Goal: Communication & Community: Answer question/provide support

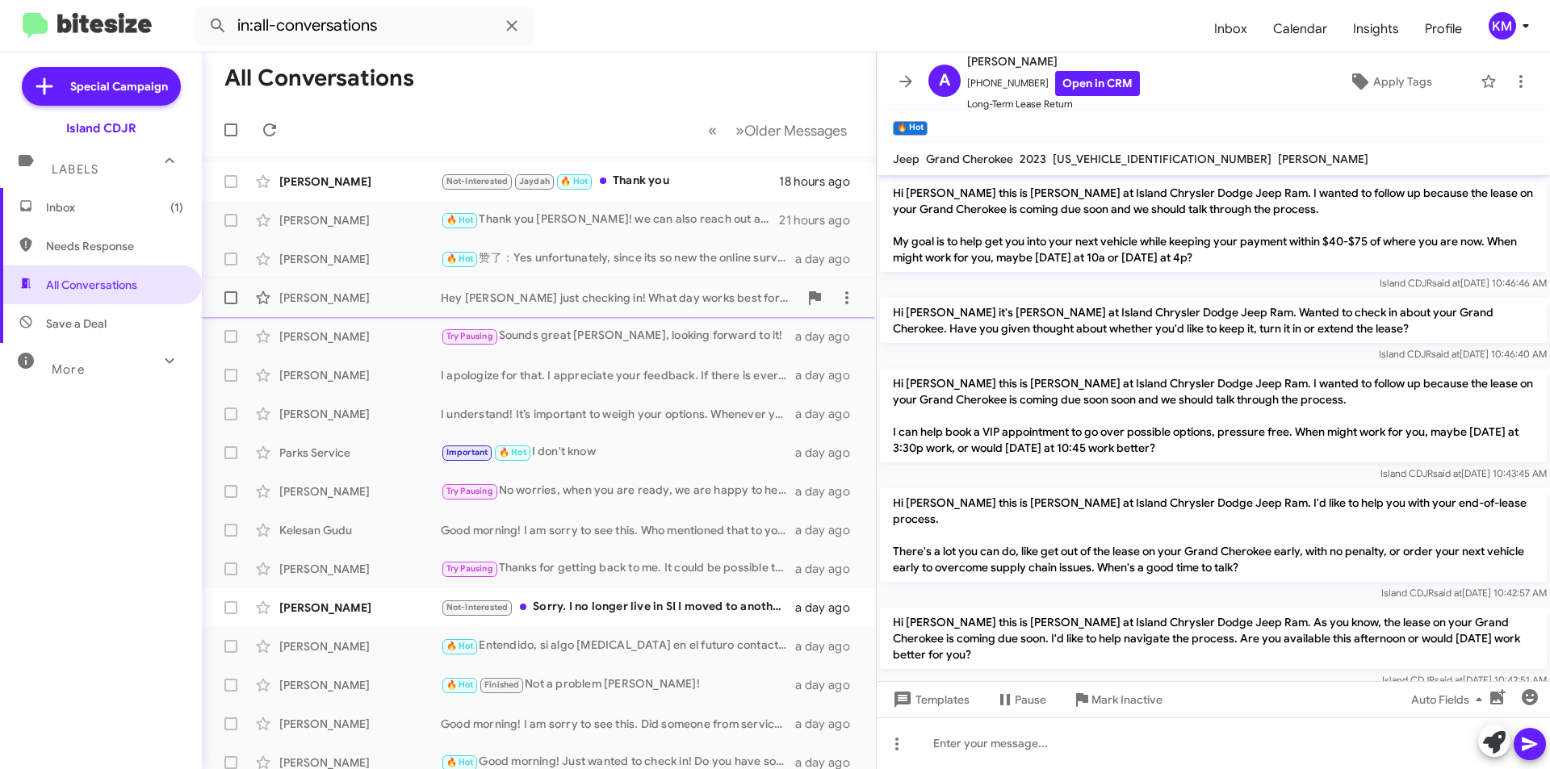
scroll to position [1399, 0]
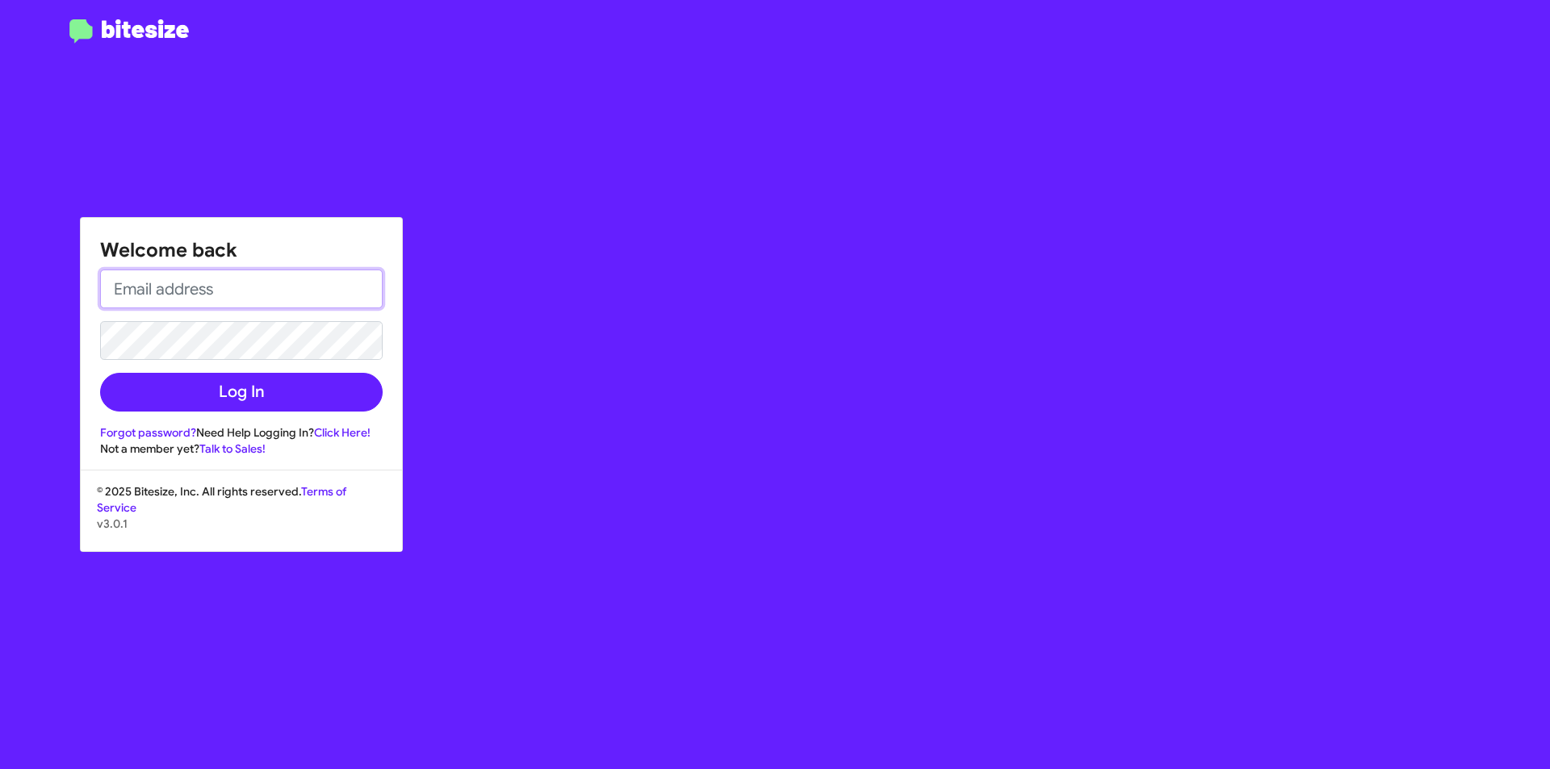
drag, startPoint x: 166, startPoint y: 293, endPoint x: 161, endPoint y: 282, distance: 12.6
click at [166, 293] on input "email" at bounding box center [241, 289] width 283 height 39
click at [275, 294] on input "email" at bounding box center [241, 289] width 283 height 39
type input "[EMAIL_ADDRESS][DOMAIN_NAME]"
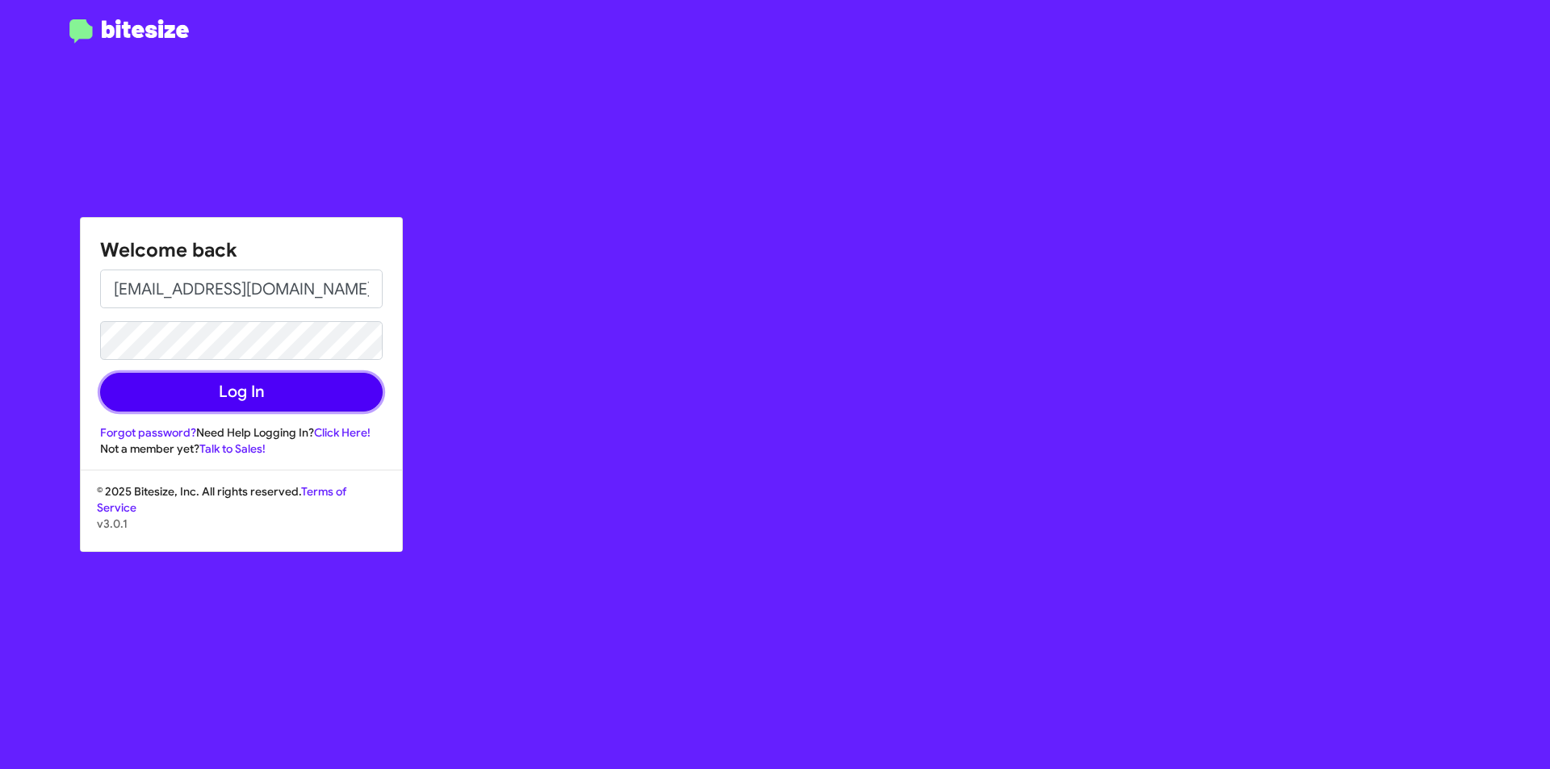
click at [295, 387] on button "Log In" at bounding box center [241, 392] width 283 height 39
click at [293, 387] on button "Log In" at bounding box center [241, 392] width 283 height 39
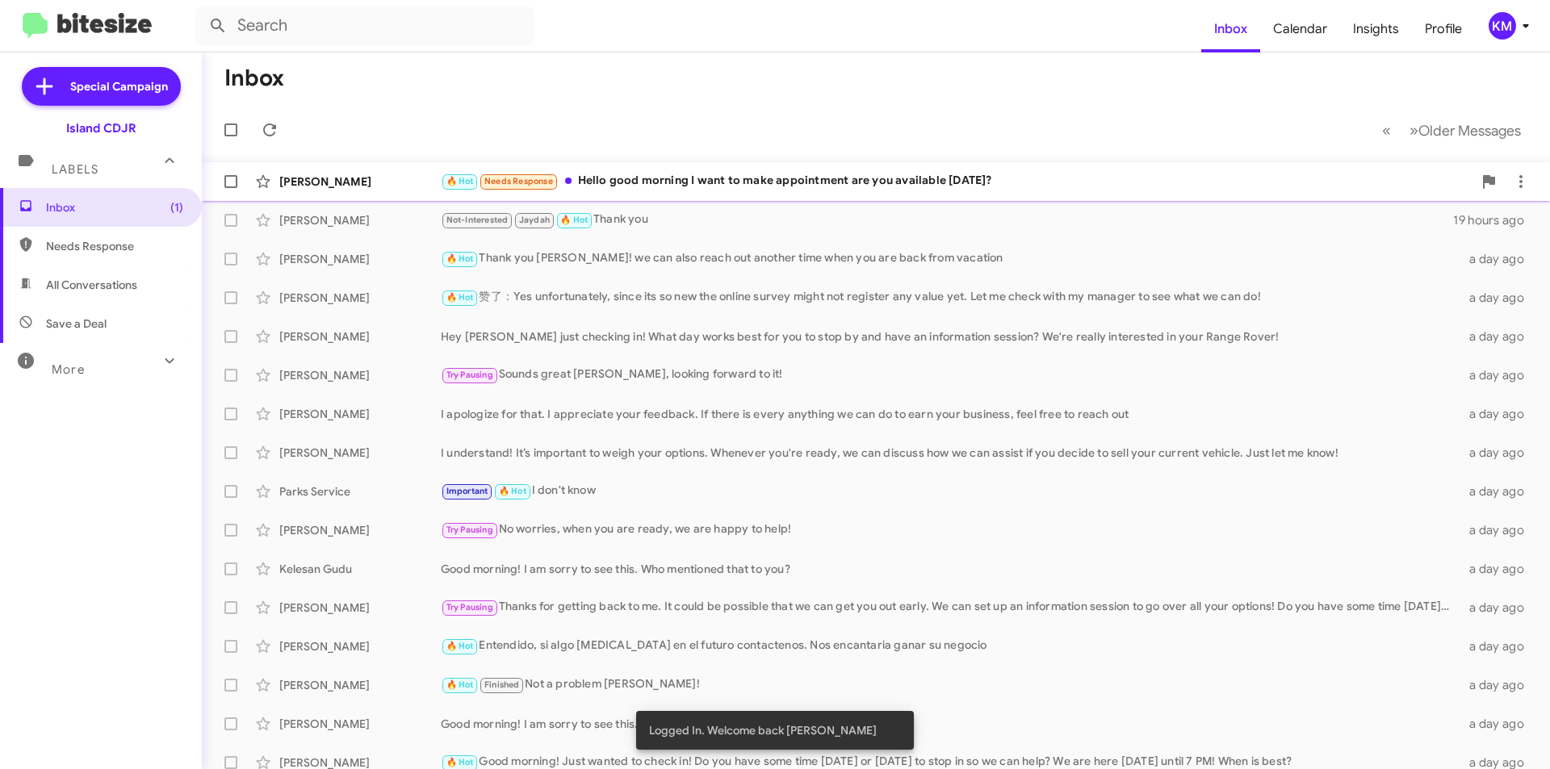
click at [735, 179] on div "🔥 Hot Needs Response Hello good morning I want to make appointment are you avai…" at bounding box center [957, 181] width 1032 height 19
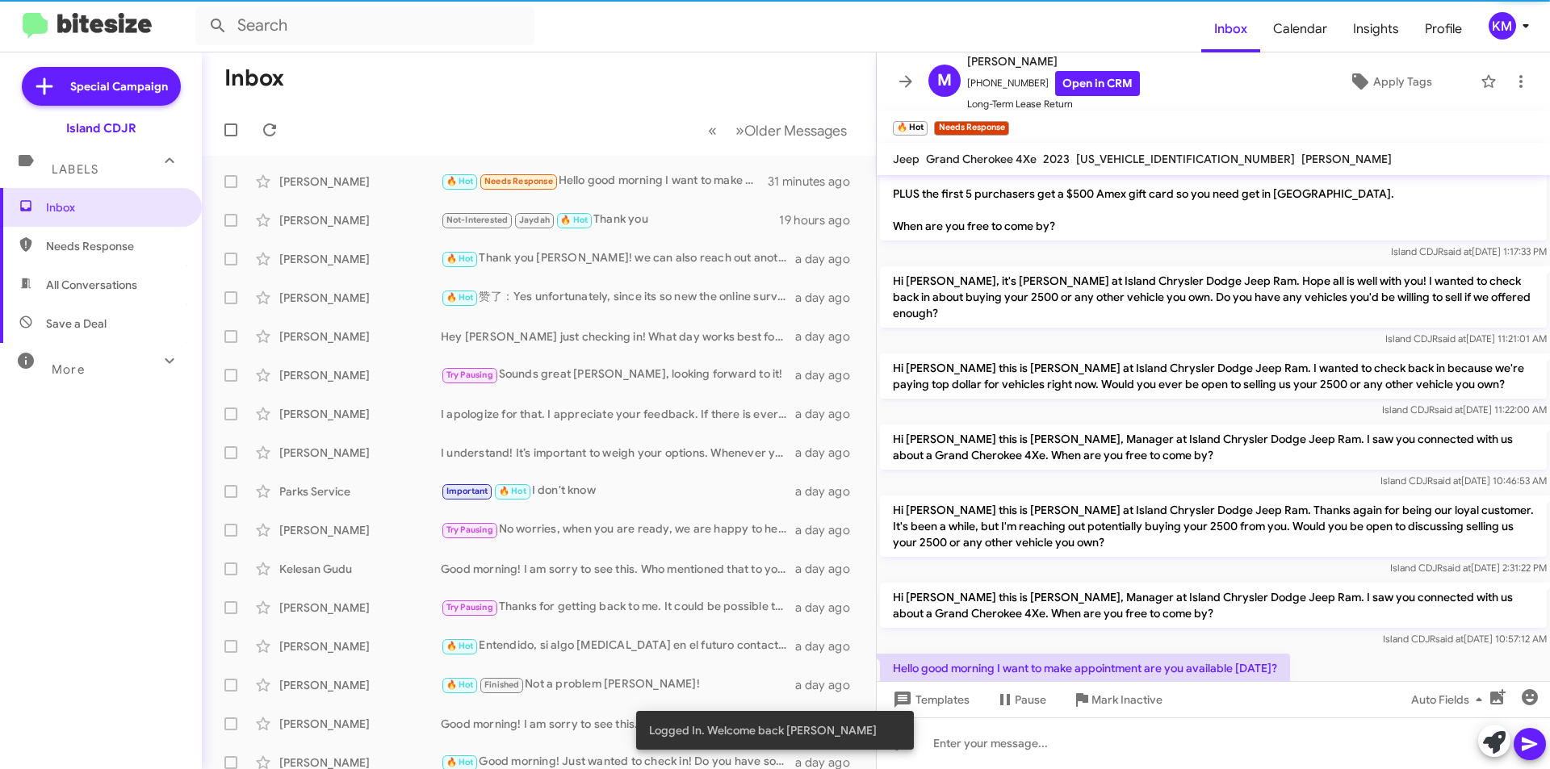
scroll to position [358, 0]
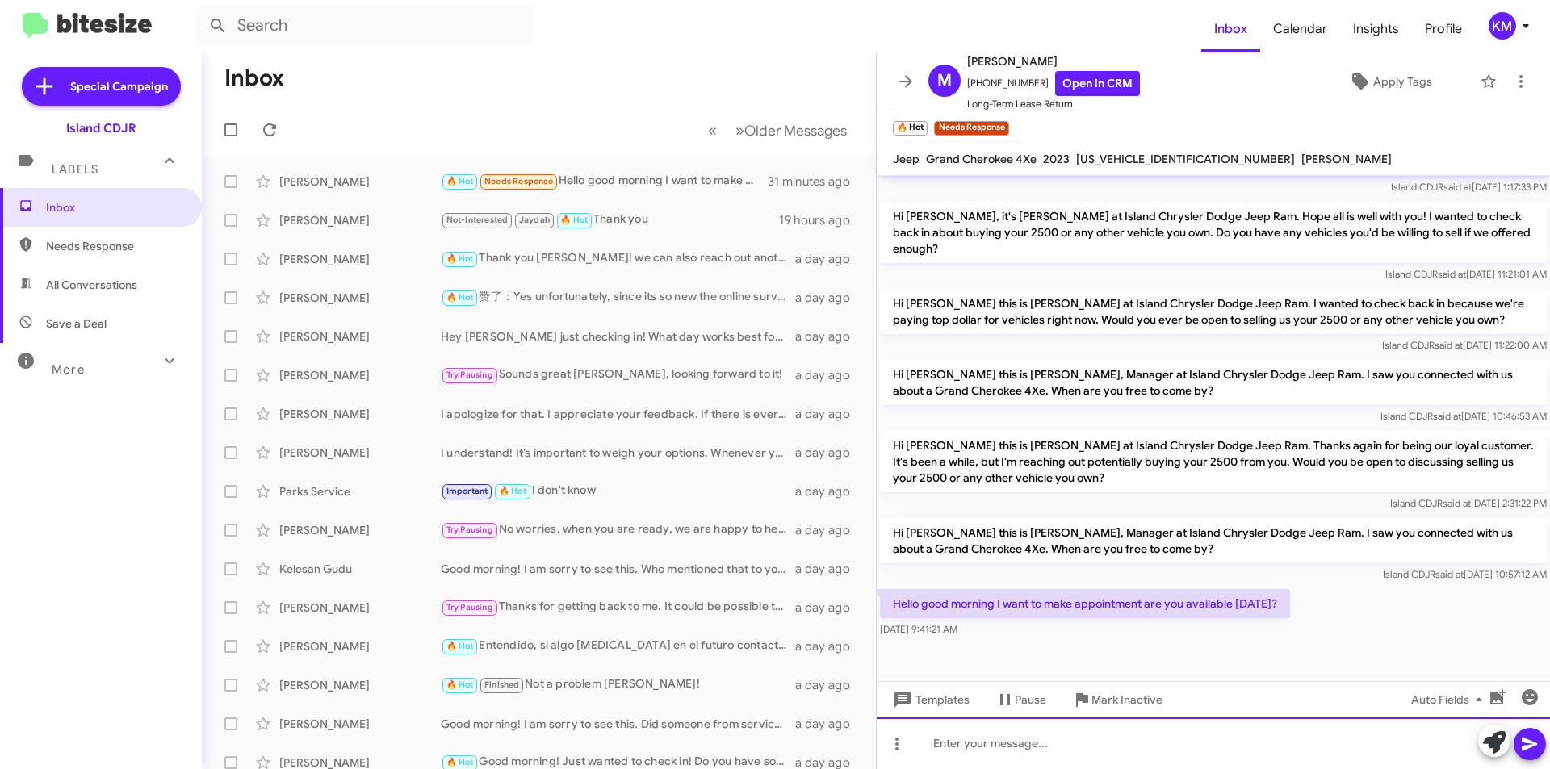
click at [1199, 727] on div at bounding box center [1213, 744] width 673 height 52
click at [1524, 745] on icon at bounding box center [1529, 744] width 19 height 19
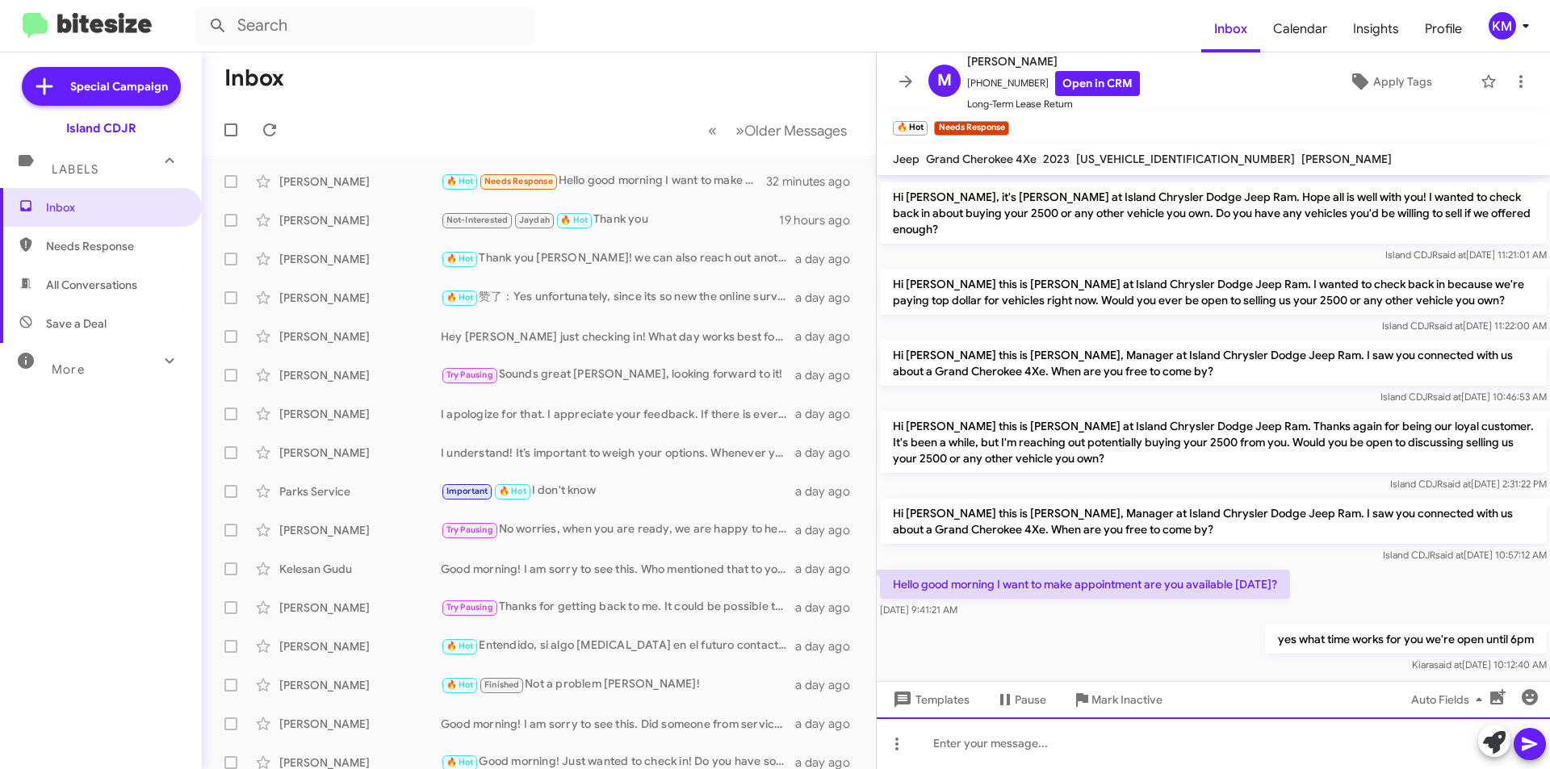
scroll to position [417, 0]
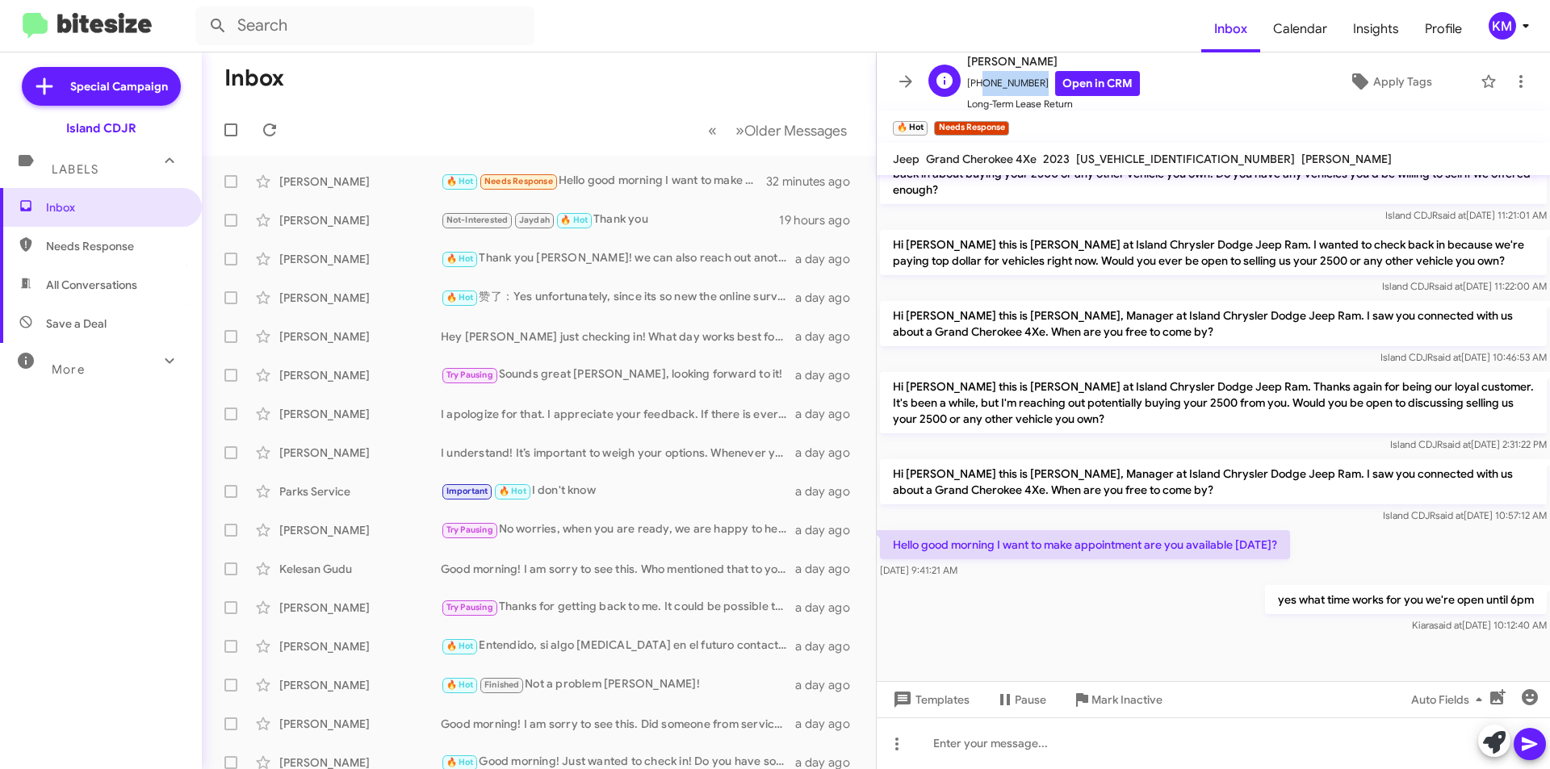
drag, startPoint x: 1031, startPoint y: 83, endPoint x: 977, endPoint y: 86, distance: 54.1
click at [977, 86] on span "+16463773432 Open in CRM" at bounding box center [1053, 83] width 173 height 25
click at [1209, 595] on div "yes what time works for you we're open until 6pm Kiara said at Aug 15, 2025, 10…" at bounding box center [1213, 609] width 673 height 55
click at [104, 288] on span "All Conversations" at bounding box center [91, 285] width 91 height 16
type input "in:all-conversations"
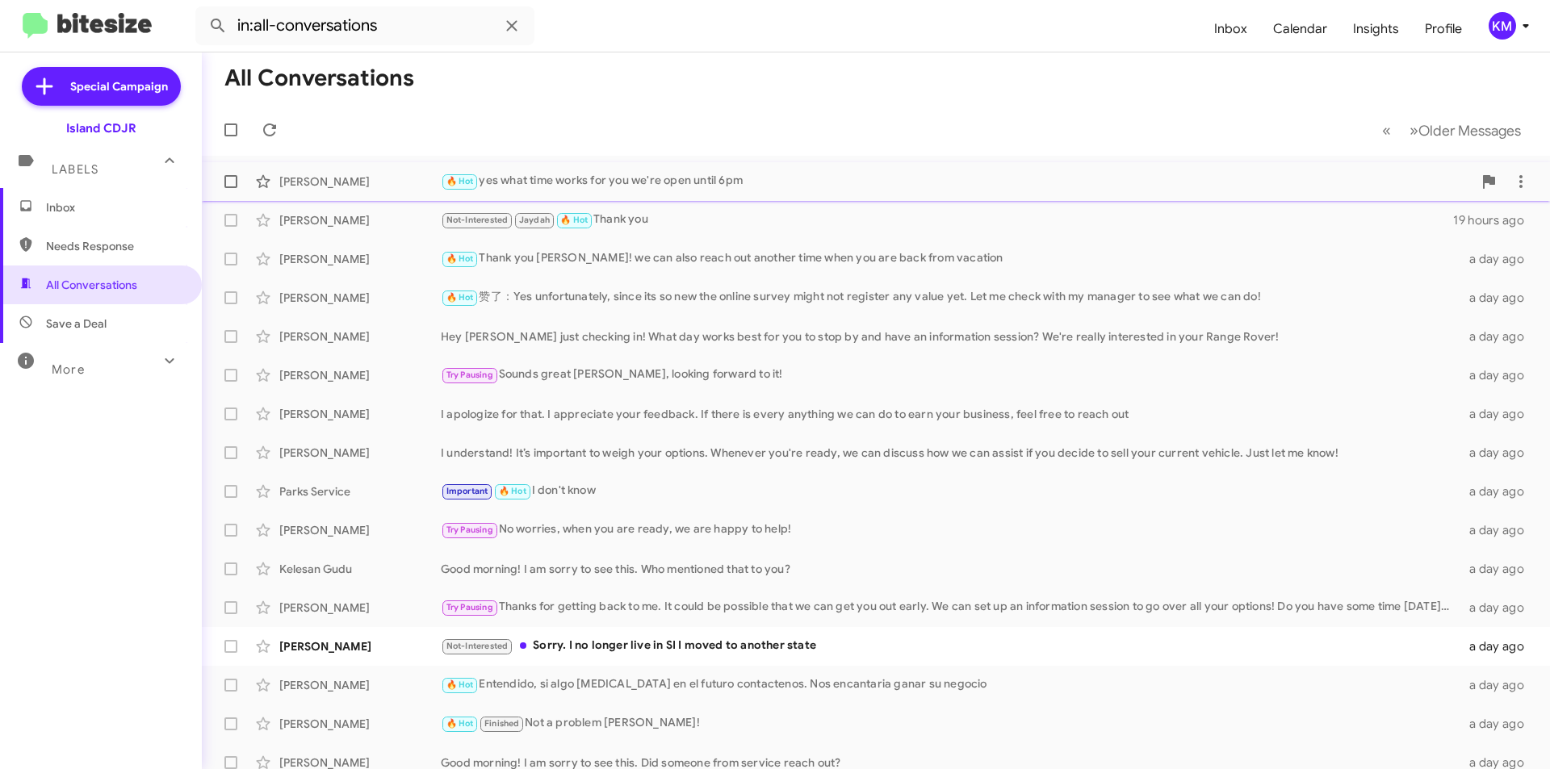
click at [769, 186] on div "🔥 Hot yes what time works for you we're open until 6pm" at bounding box center [957, 181] width 1032 height 19
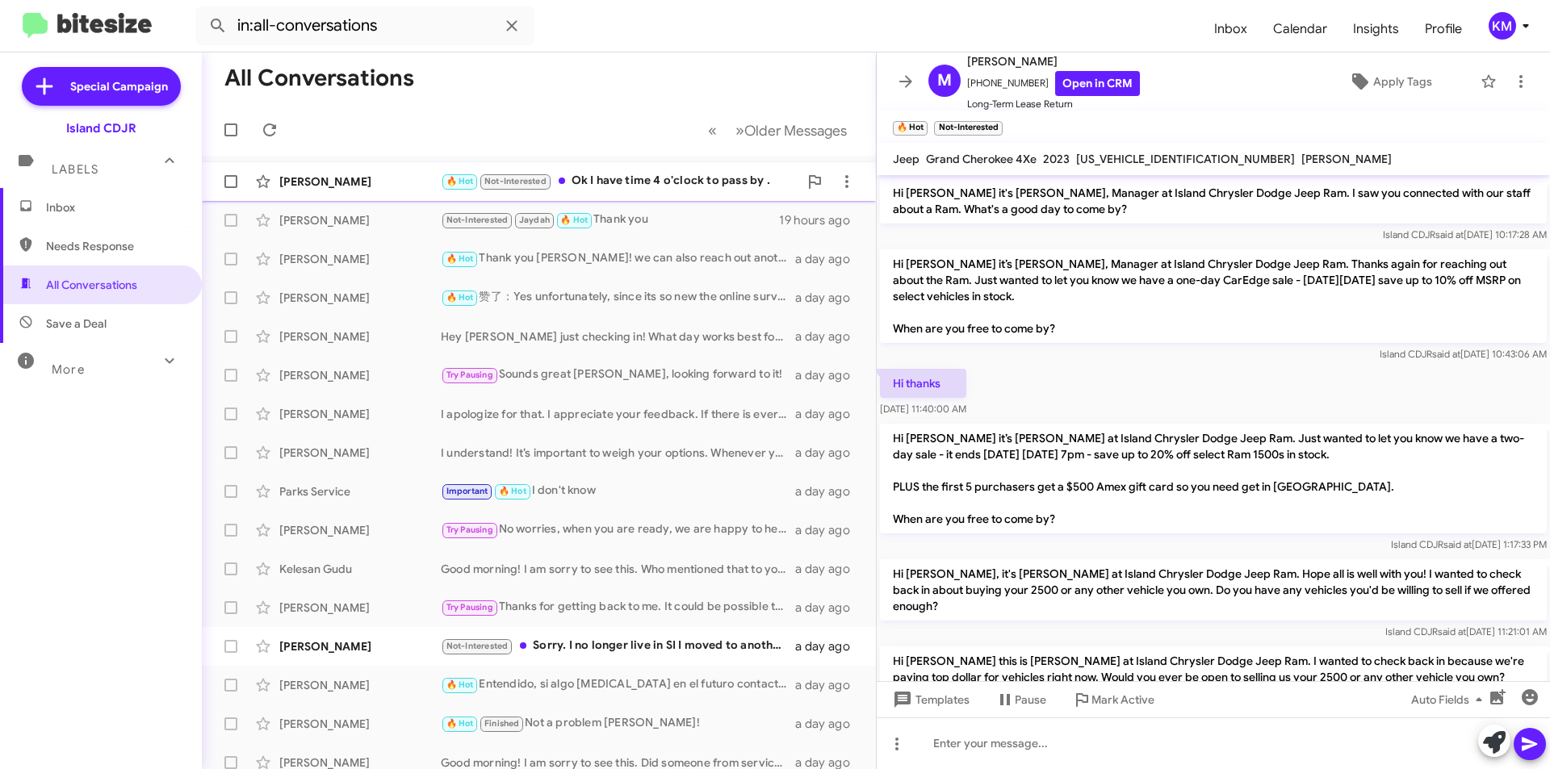
click at [660, 179] on div "🔥 Hot Not-Interested Ok I have time 4 o'clock to pass by ." at bounding box center [620, 181] width 358 height 19
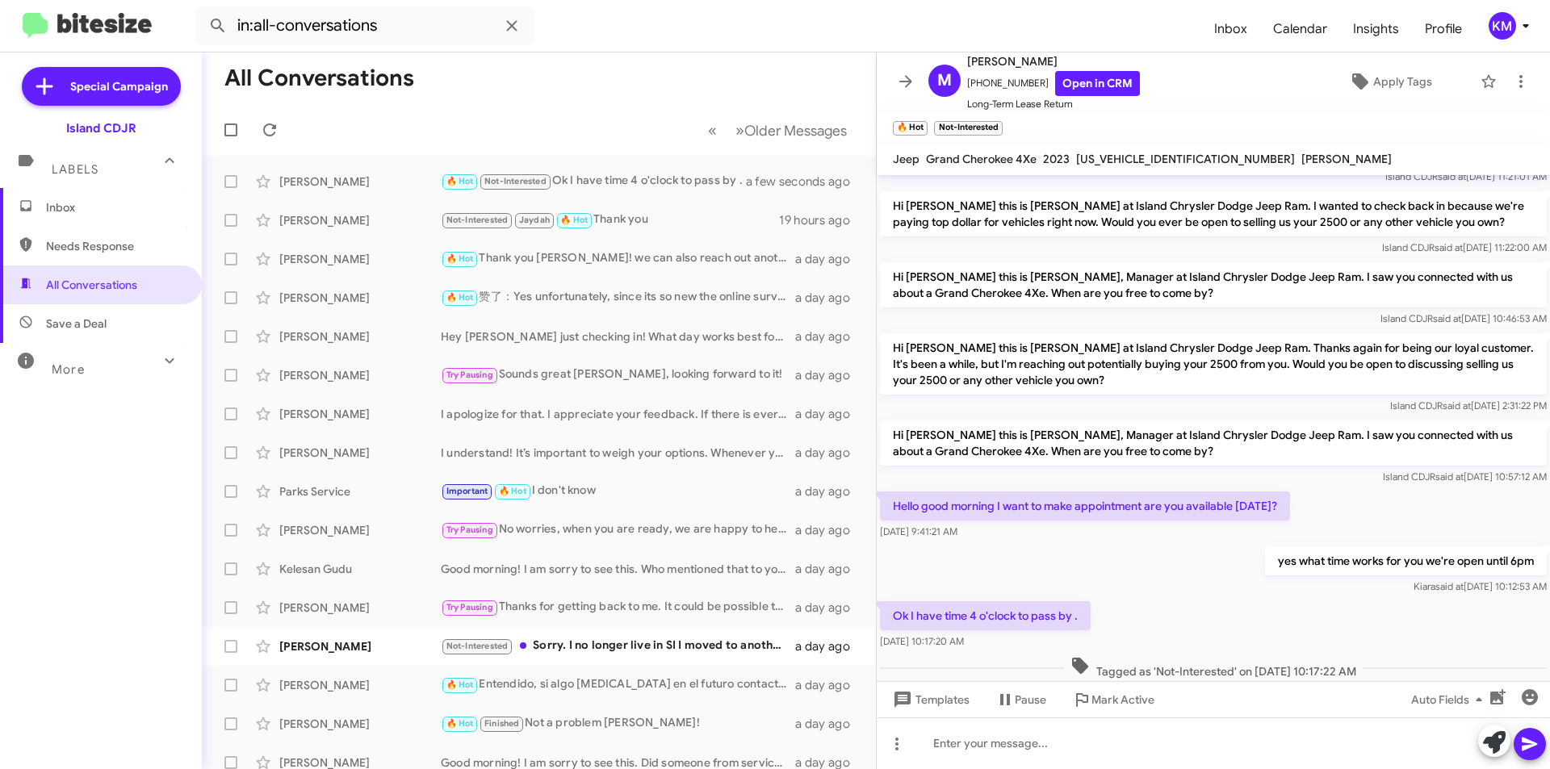
scroll to position [509, 0]
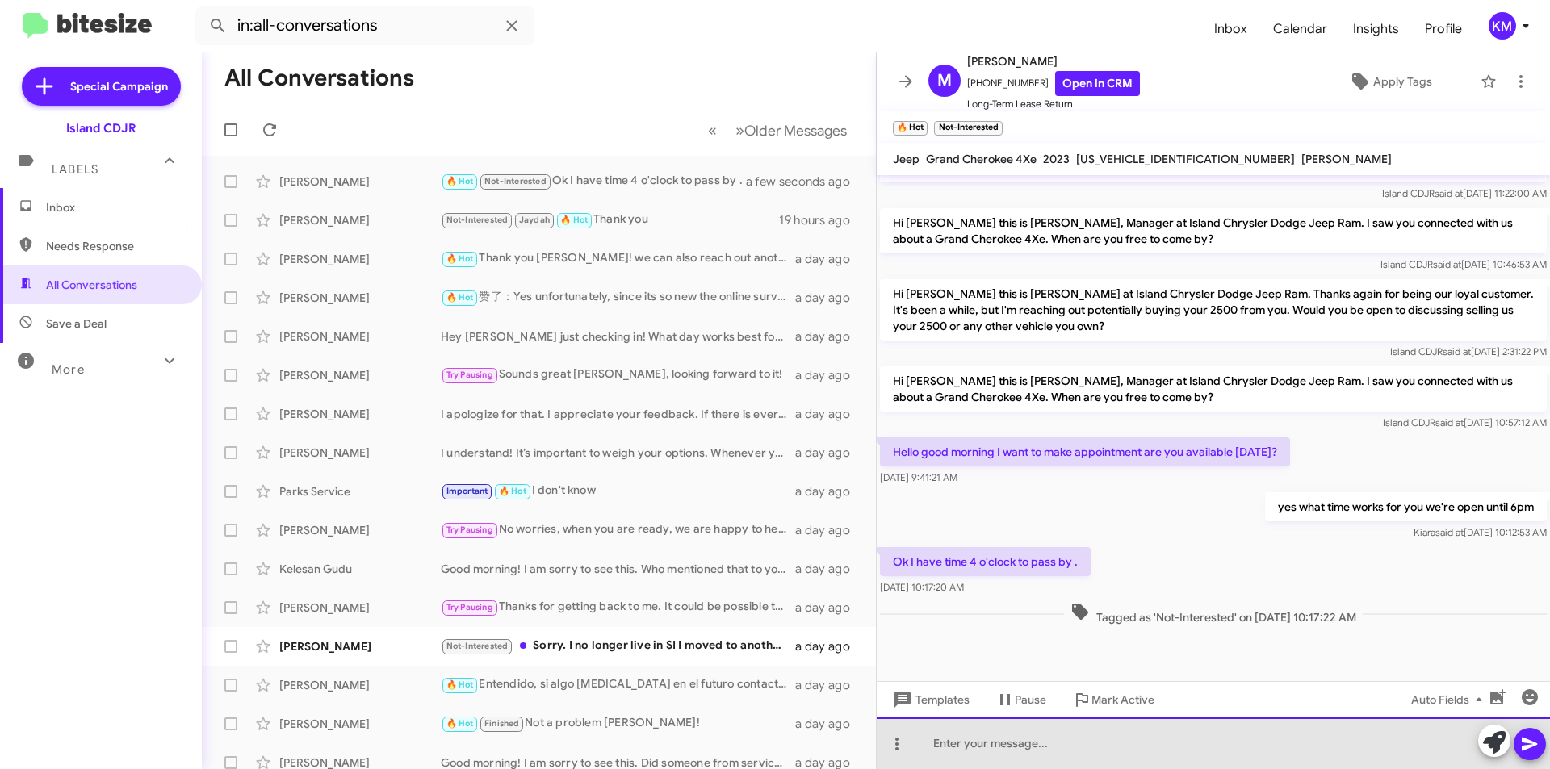
click at [1119, 744] on div at bounding box center [1213, 744] width 673 height 52
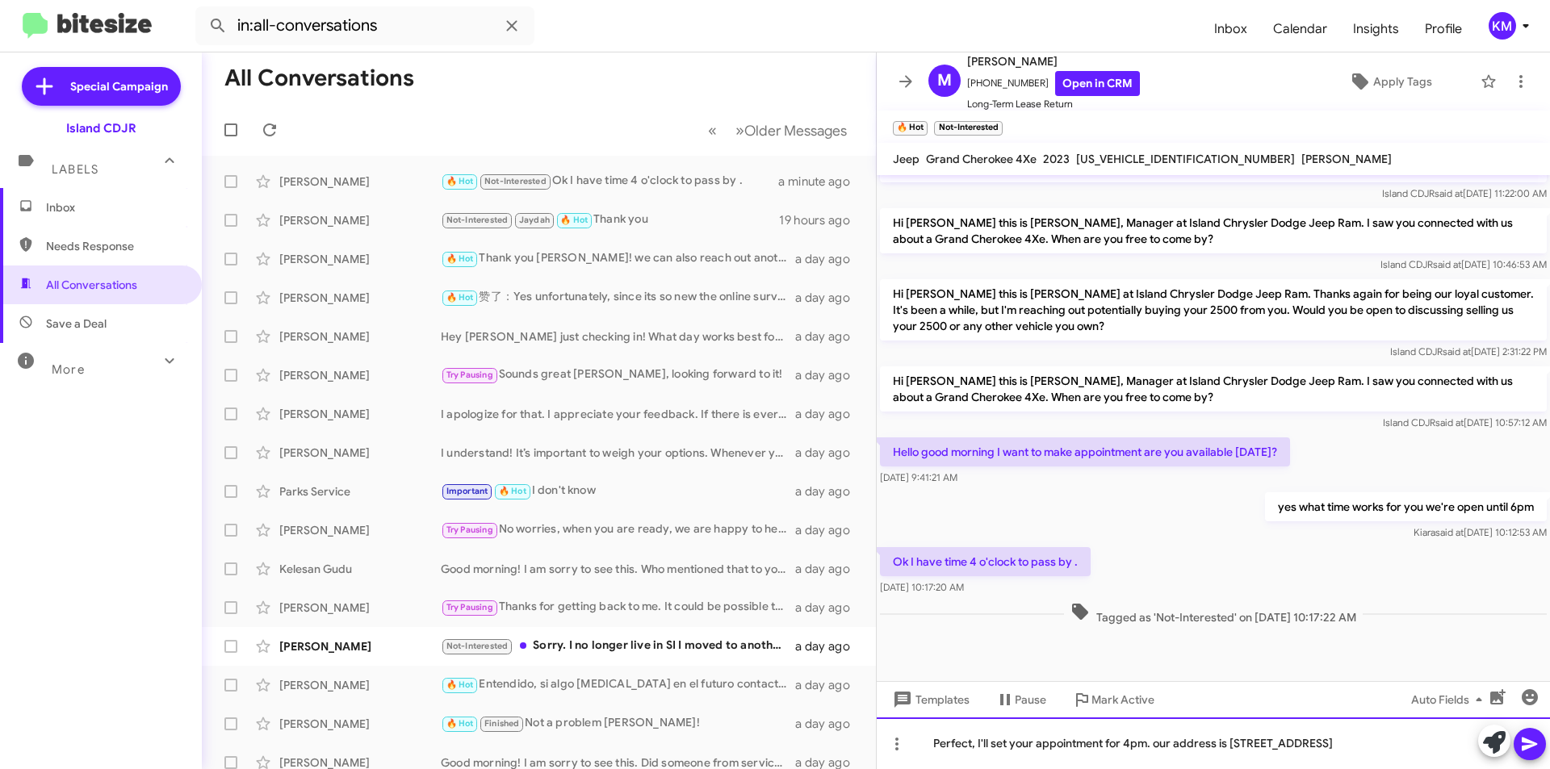
click at [1423, 748] on div "Perfect, I'll set your appointment for 4pm. our address is 1239 Hylan Blvd Stat…" at bounding box center [1213, 744] width 673 height 52
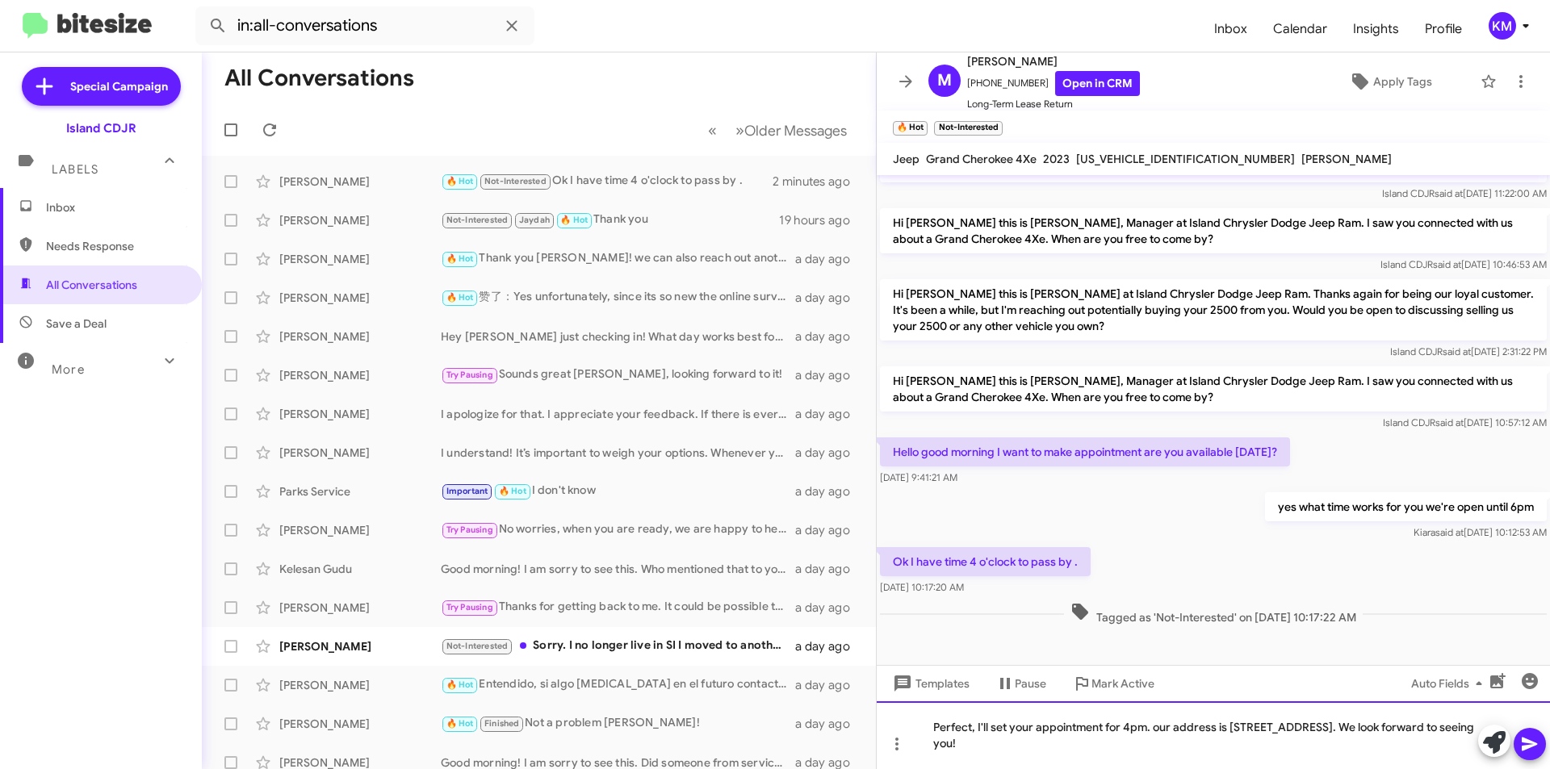
click at [1162, 728] on div "Perfect, I'll set your appointment for 4pm. our address is 1239 Hylan Blvd Stat…" at bounding box center [1213, 736] width 673 height 68
click at [1135, 762] on div "Perfect, I'll set your appointment for 4pm. Our address is 1239 Hylan Blvd Stat…" at bounding box center [1213, 736] width 673 height 68
click at [1534, 748] on icon at bounding box center [1529, 744] width 19 height 19
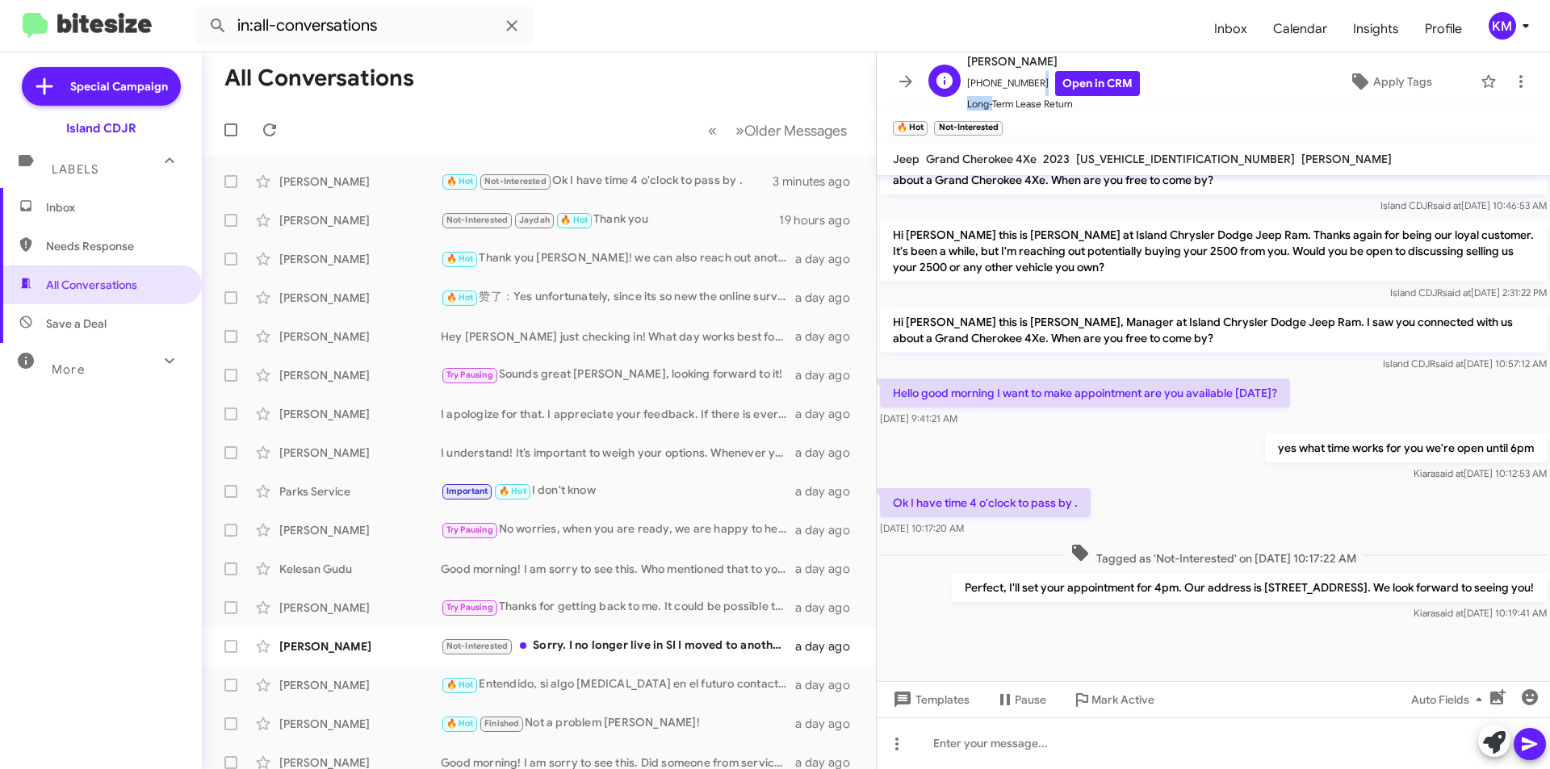
scroll to position [2, 0]
drag, startPoint x: 1029, startPoint y: 89, endPoint x: 977, endPoint y: 86, distance: 52.6
click at [977, 86] on span "+16463773432 Open in CRM" at bounding box center [1053, 81] width 173 height 25
copy span "6463773432"
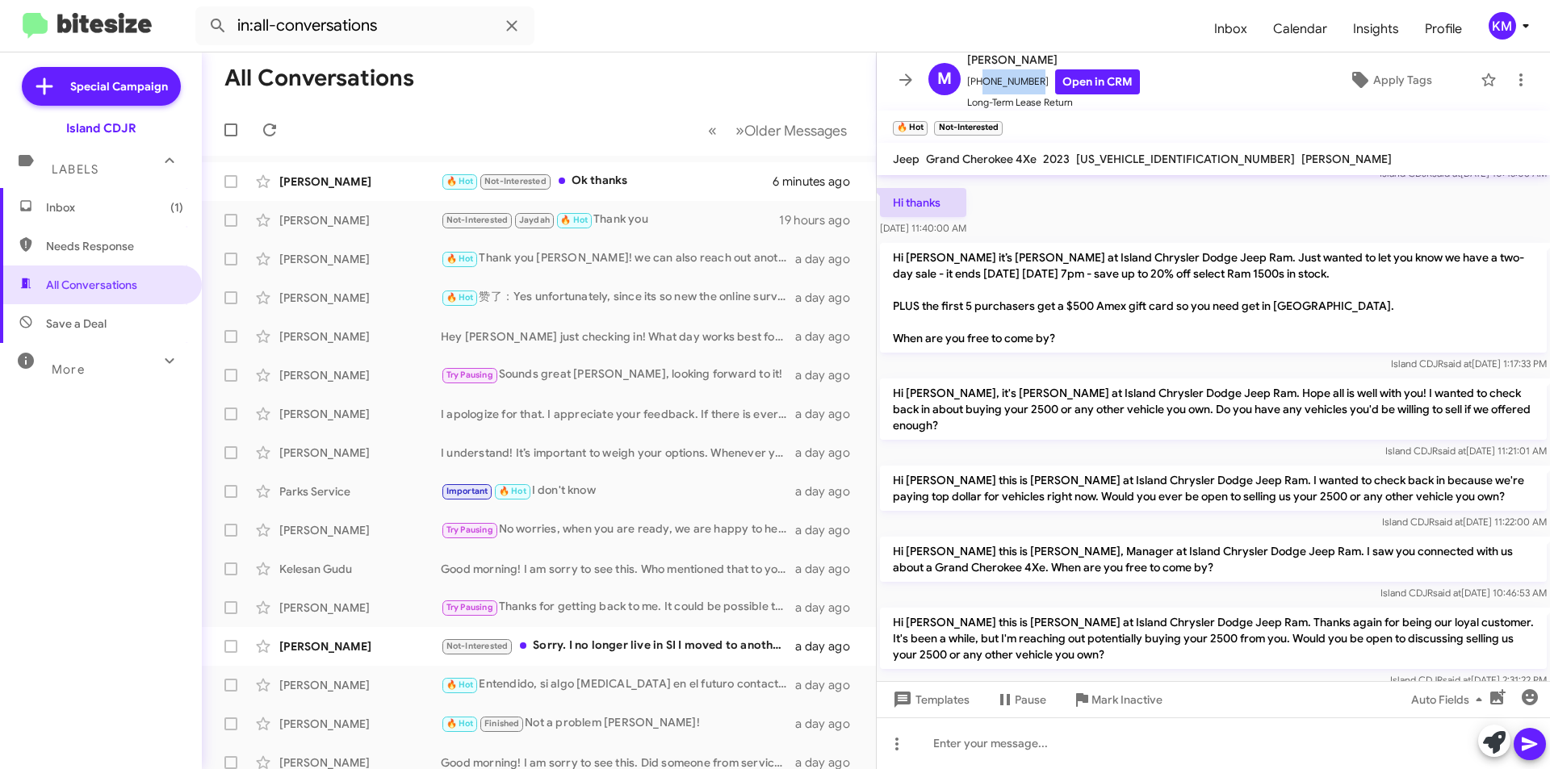
scroll to position [0, 0]
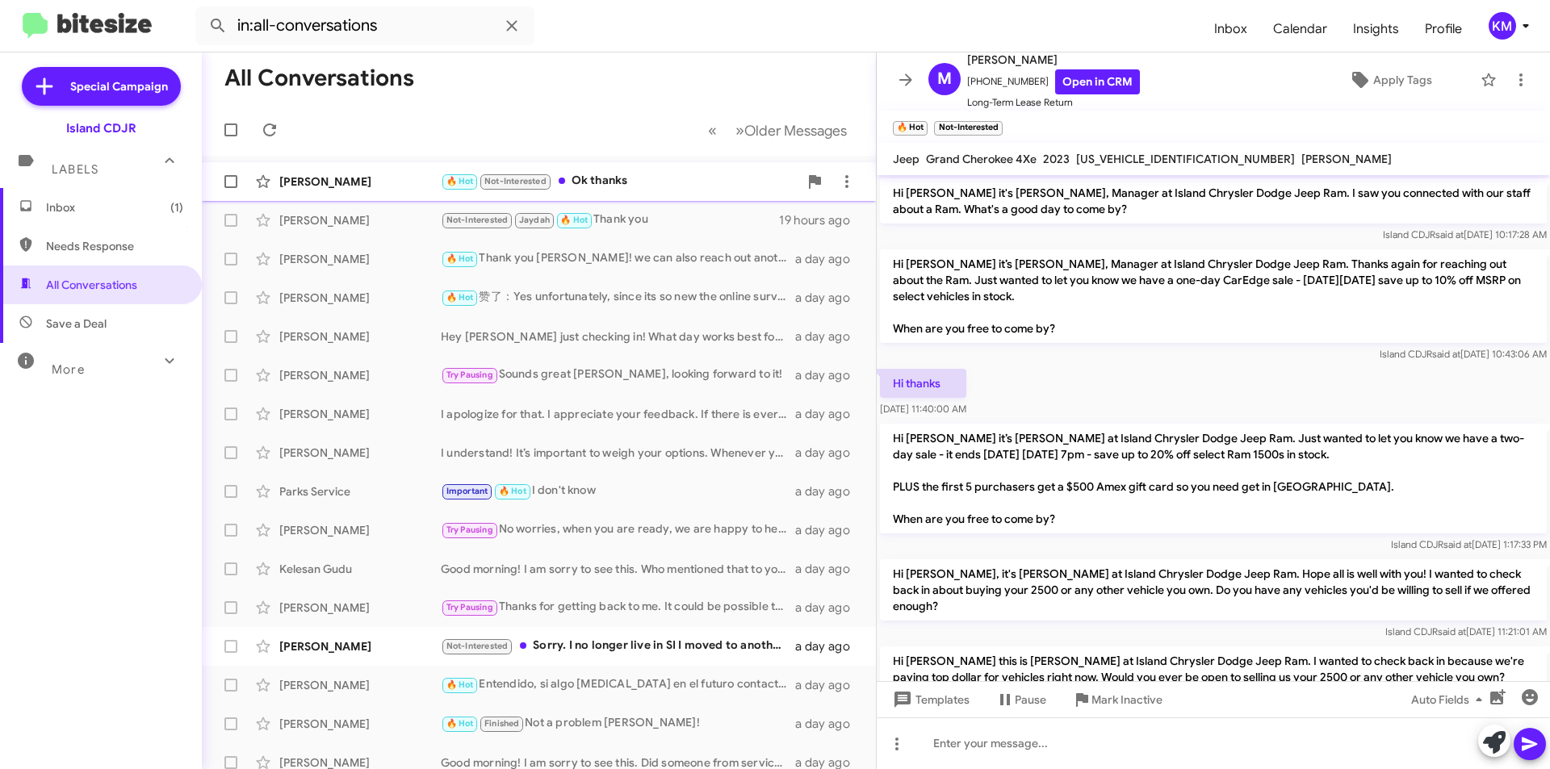
click at [642, 186] on div "🔥 Hot Not-Interested Ok thanks" at bounding box center [620, 181] width 358 height 19
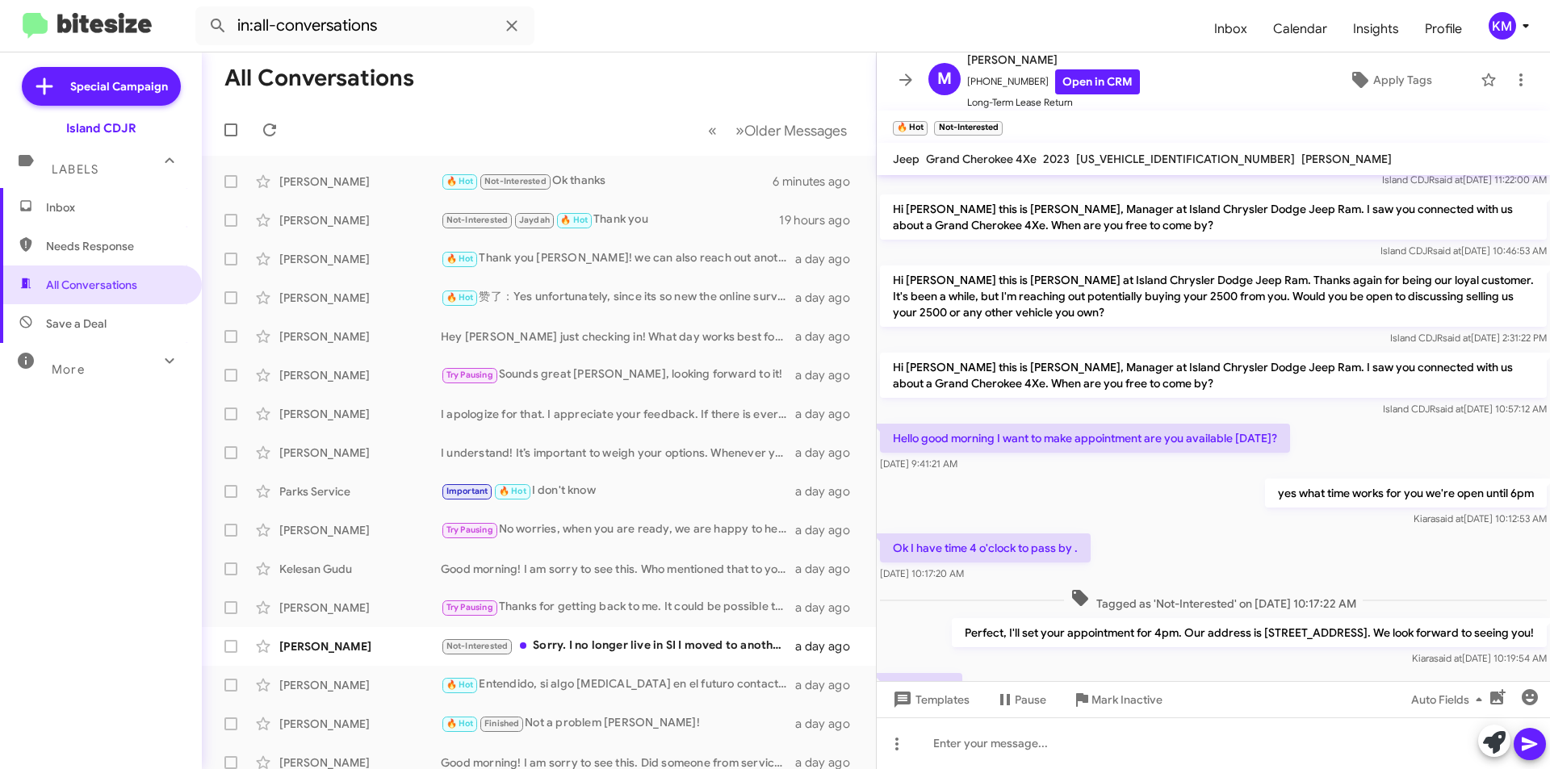
scroll to position [643, 0]
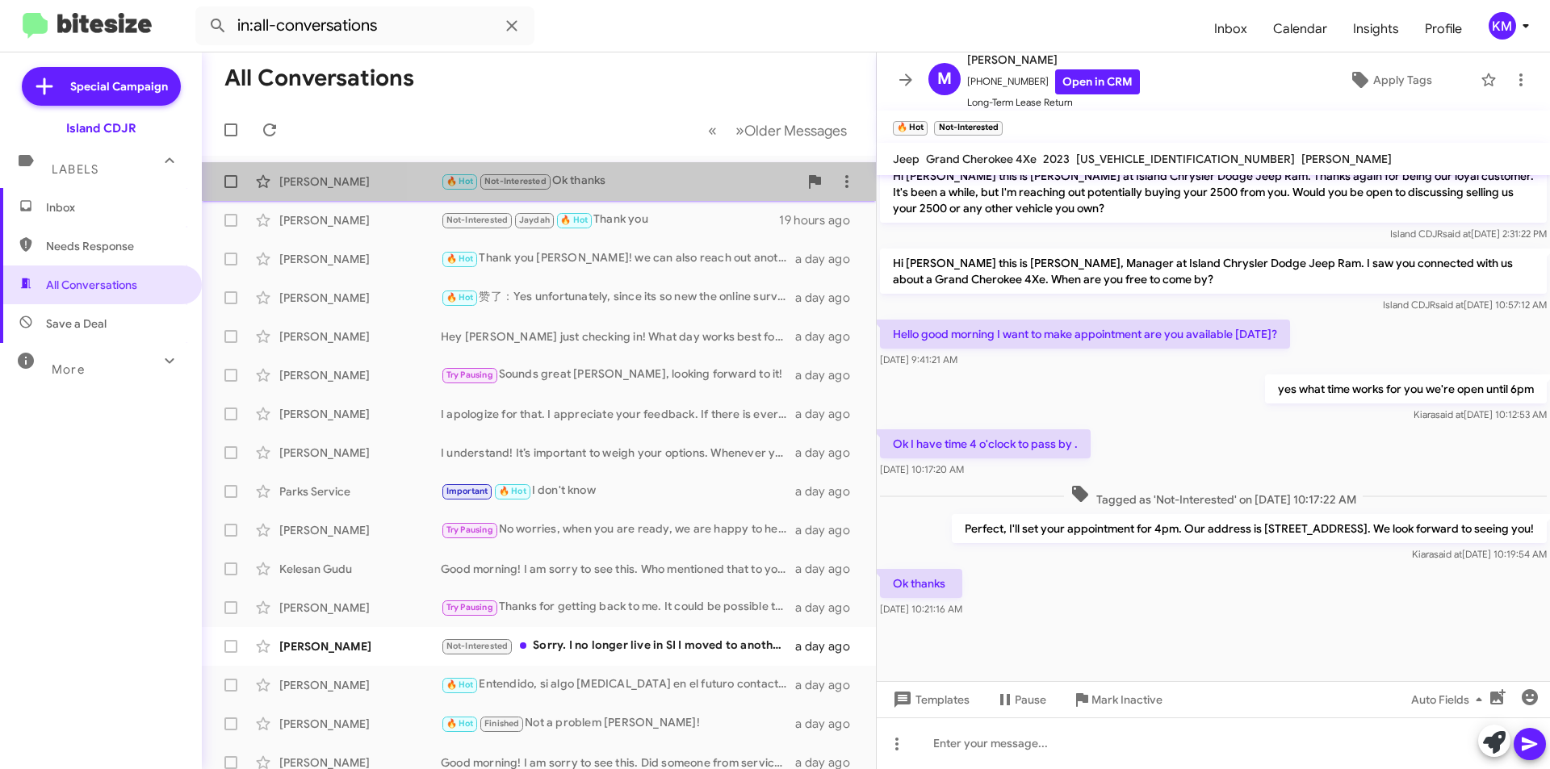
click at [652, 176] on div "🔥 Hot Not-Interested Ok thanks" at bounding box center [620, 181] width 358 height 19
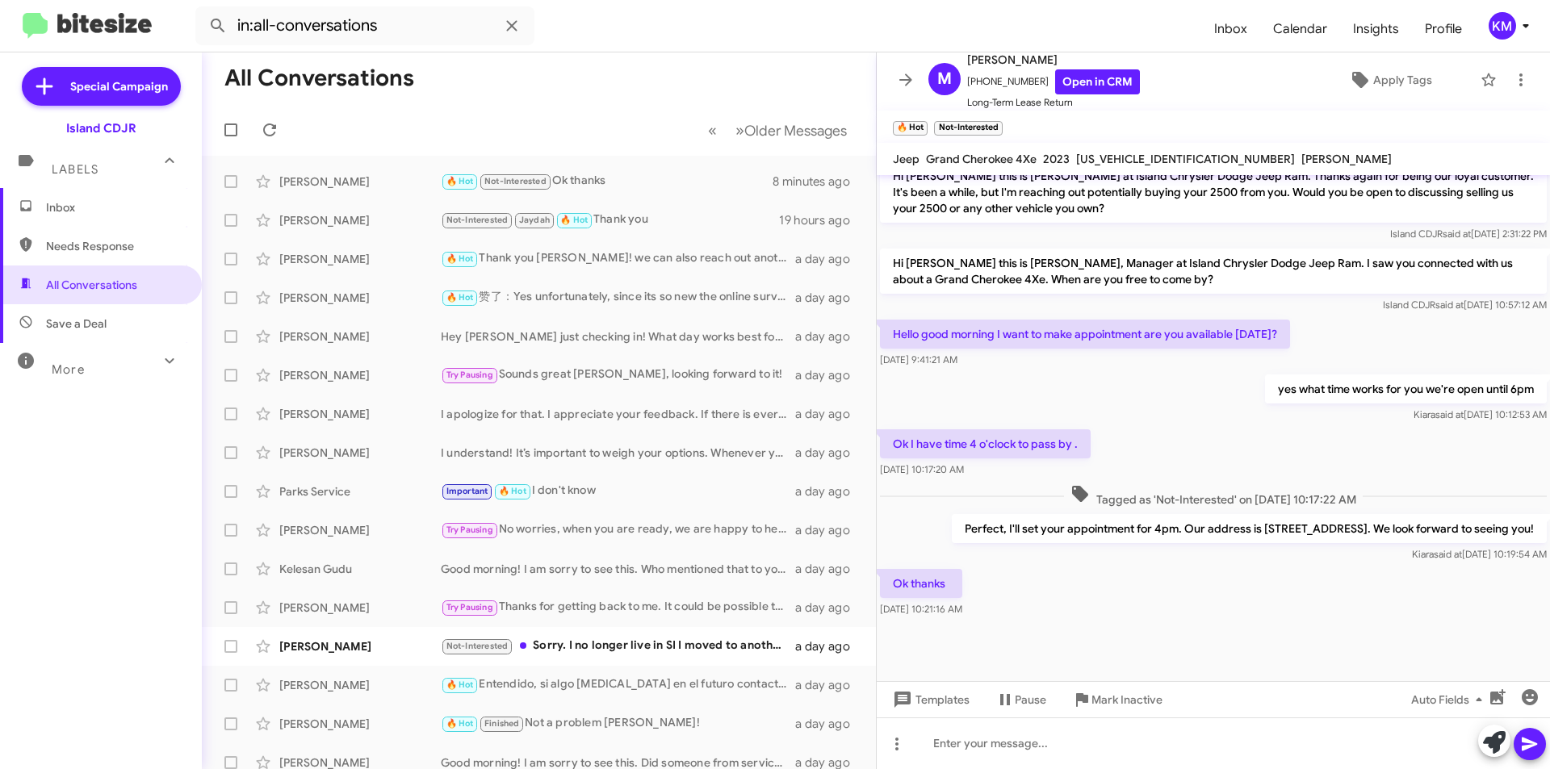
scroll to position [563, 0]
